Goal: Check status: Check status

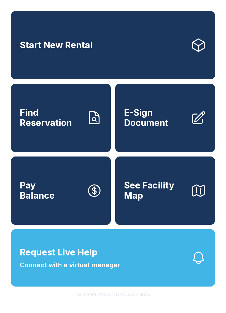
click at [72, 128] on span "Find Reservation" at bounding box center [51, 118] width 62 height 20
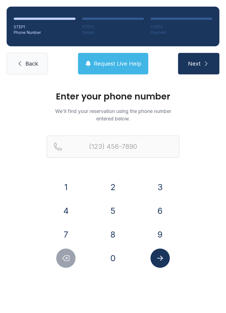
click at [69, 232] on button "7" at bounding box center [65, 234] width 19 height 19
click at [68, 231] on button "7" at bounding box center [65, 234] width 19 height 19
click at [116, 259] on button "0" at bounding box center [112, 258] width 19 height 19
click at [164, 209] on button "6" at bounding box center [159, 210] width 19 height 19
click at [116, 232] on button "8" at bounding box center [112, 234] width 19 height 19
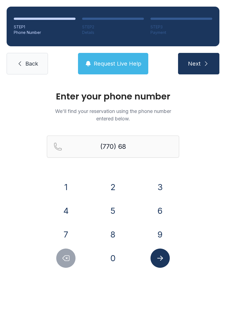
click at [160, 207] on button "6" at bounding box center [159, 210] width 19 height 19
click at [69, 213] on button "4" at bounding box center [65, 210] width 19 height 19
click at [65, 184] on button "1" at bounding box center [65, 186] width 19 height 19
click at [161, 232] on button "9" at bounding box center [159, 234] width 19 height 19
click at [159, 233] on button "9" at bounding box center [159, 234] width 19 height 19
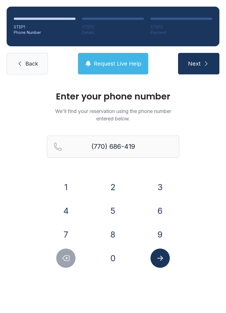
type input "[PHONE_NUMBER]"
click at [158, 257] on icon "Submit lookup form" at bounding box center [160, 258] width 8 height 8
